Goal: Find specific page/section: Find specific page/section

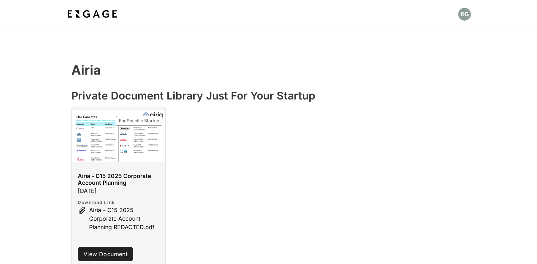
click at [104, 12] on img at bounding box center [92, 14] width 53 height 13
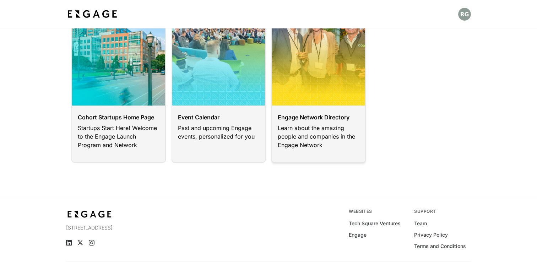
scroll to position [73, 0]
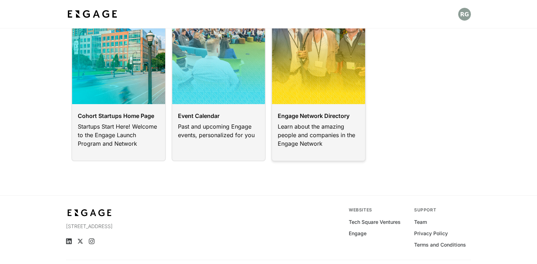
click at [305, 122] on link at bounding box center [318, 75] width 94 height 171
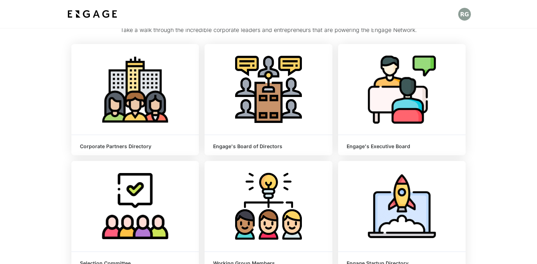
scroll to position [49, 0]
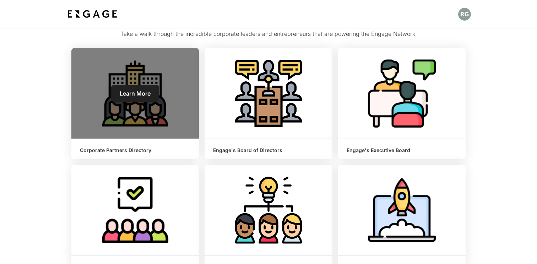
click at [135, 149] on h6 "Corporate Partners Directory" at bounding box center [135, 150] width 110 height 6
click at [137, 93] on span "Learn More" at bounding box center [135, 93] width 31 height 7
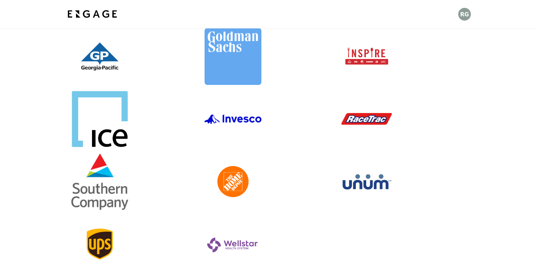
scroll to position [280, 0]
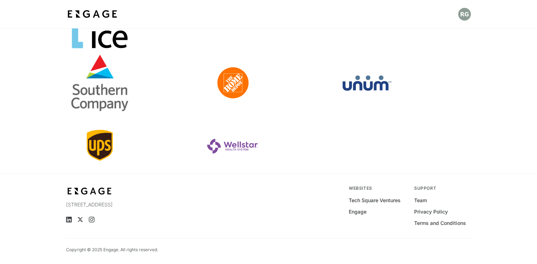
click at [235, 152] on link at bounding box center [267, 145] width 127 height 57
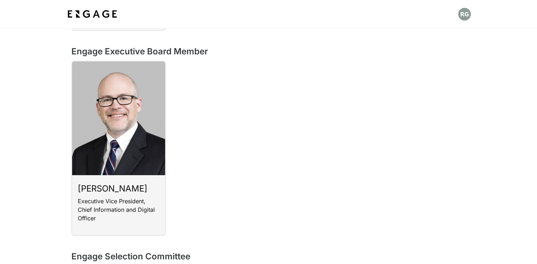
scroll to position [344, 0]
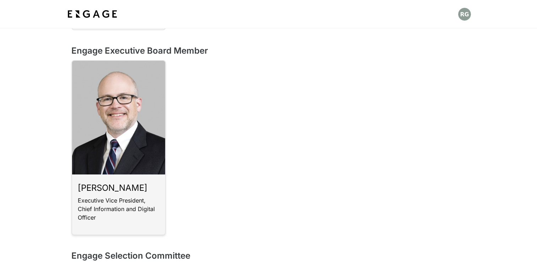
click at [110, 187] on link at bounding box center [118, 147] width 94 height 175
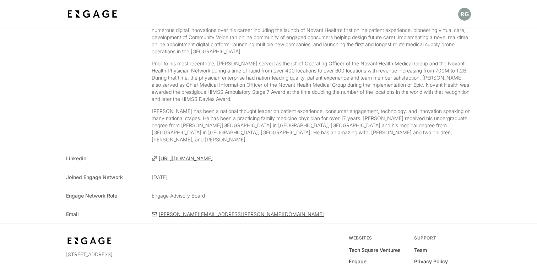
scroll to position [352, 0]
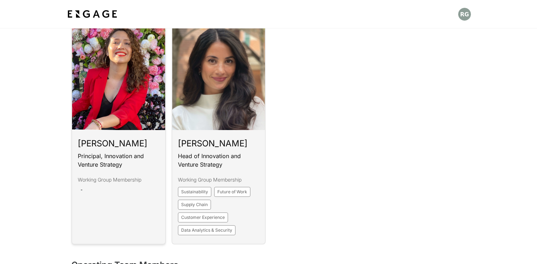
scroll to position [592, 0]
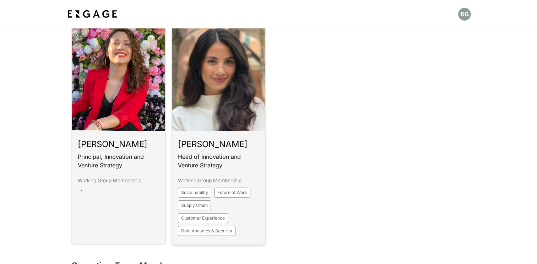
click at [196, 144] on link at bounding box center [218, 130] width 94 height 229
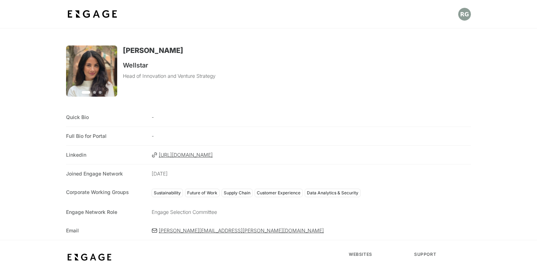
scroll to position [66, 0]
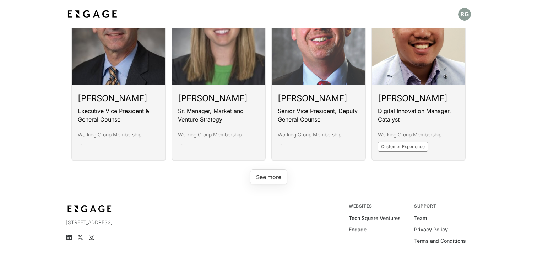
scroll to position [1497, 0]
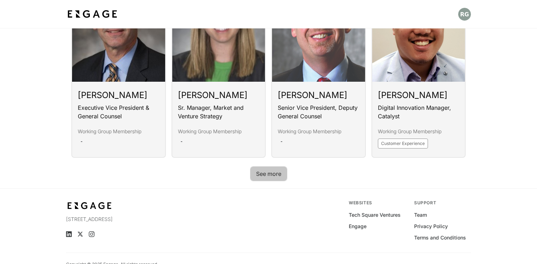
click at [276, 173] on button "See more" at bounding box center [268, 173] width 37 height 15
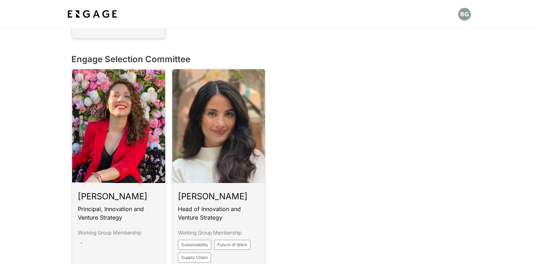
scroll to position [539, 0]
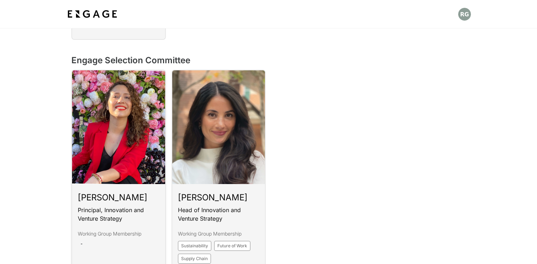
click at [100, 197] on link at bounding box center [118, 184] width 94 height 229
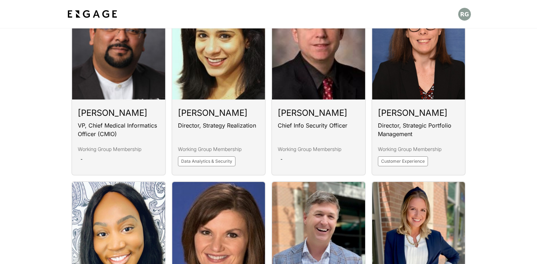
scroll to position [1461, 0]
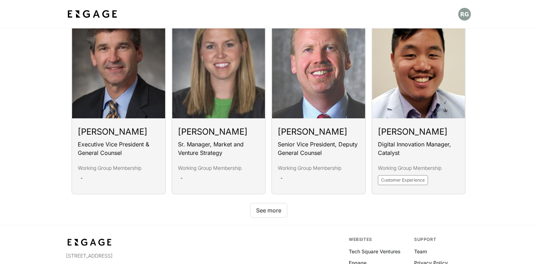
click at [269, 210] on button "See more" at bounding box center [268, 210] width 37 height 15
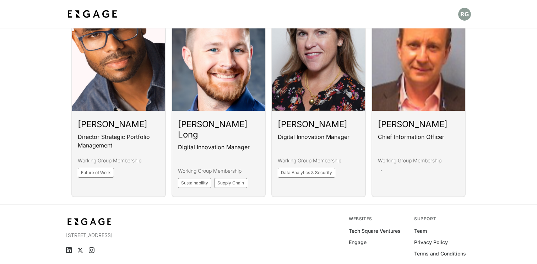
scroll to position [1671, 0]
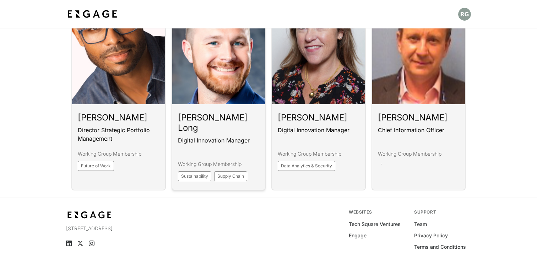
click at [207, 115] on link at bounding box center [218, 90] width 94 height 201
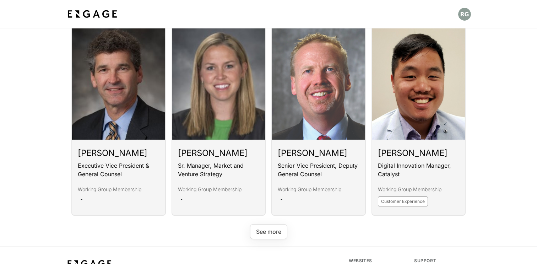
scroll to position [1478, 0]
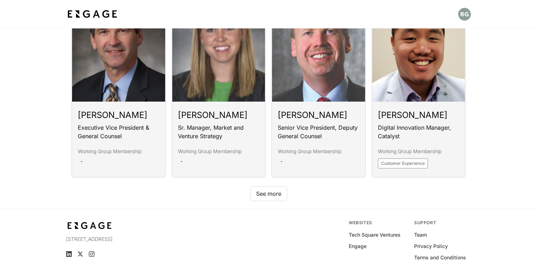
click at [267, 194] on button "See more" at bounding box center [268, 193] width 37 height 15
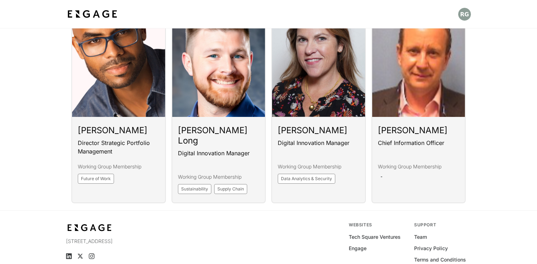
scroll to position [1646, 0]
